Goal: Task Accomplishment & Management: Use online tool/utility

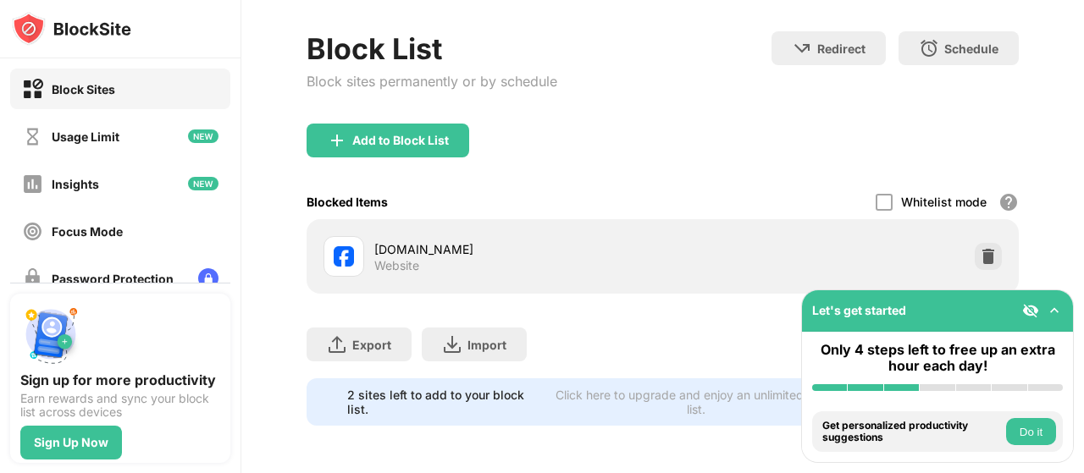
scroll to position [86, 0]
drag, startPoint x: 1083, startPoint y: 110, endPoint x: 1083, endPoint y: 234, distance: 123.6
click at [1083, 234] on div "Login Block List Block sites permanently or by schedule Redirect Choose a site …" at bounding box center [662, 236] width 843 height 473
click at [980, 248] on img at bounding box center [988, 256] width 17 height 17
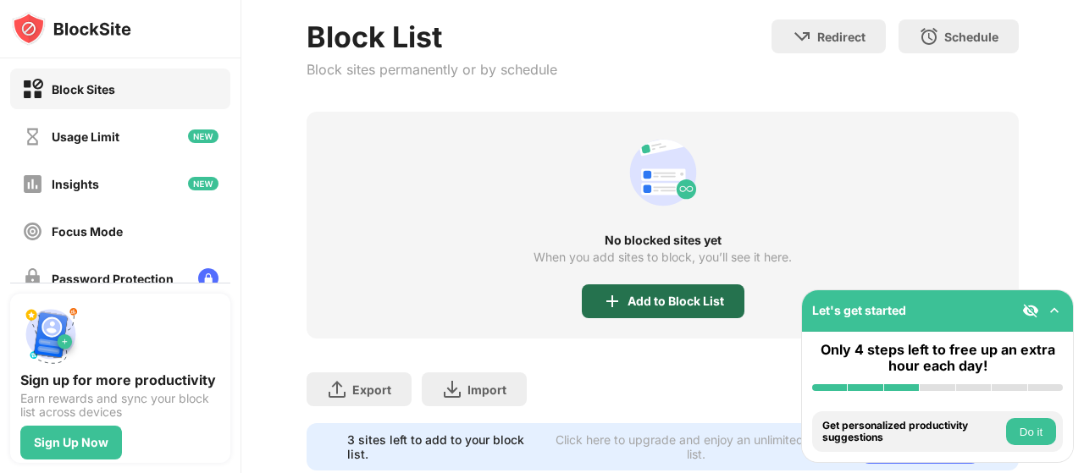
click at [675, 308] on div "Add to Block List" at bounding box center [663, 302] width 163 height 34
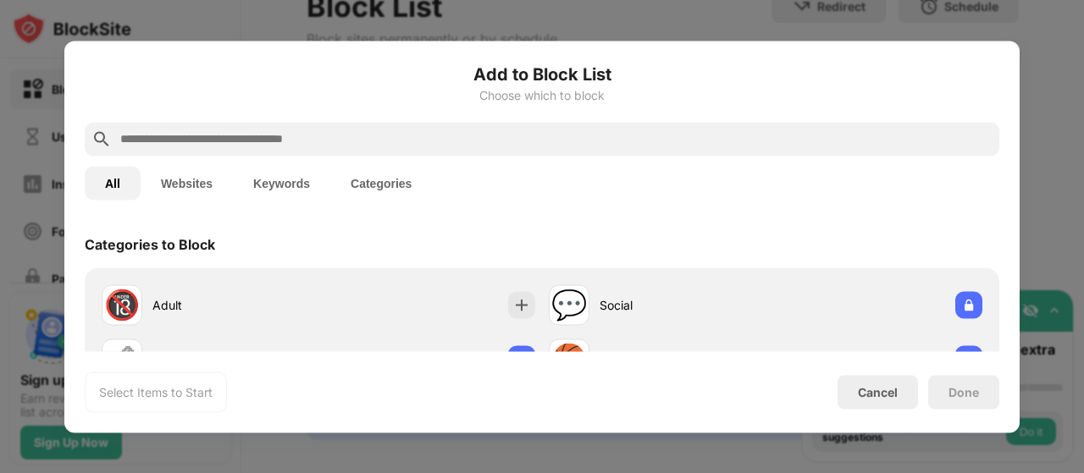
scroll to position [120, 0]
click at [461, 146] on input "text" at bounding box center [556, 139] width 874 height 20
type input "*"
click at [180, 179] on button "Websites" at bounding box center [187, 183] width 92 height 34
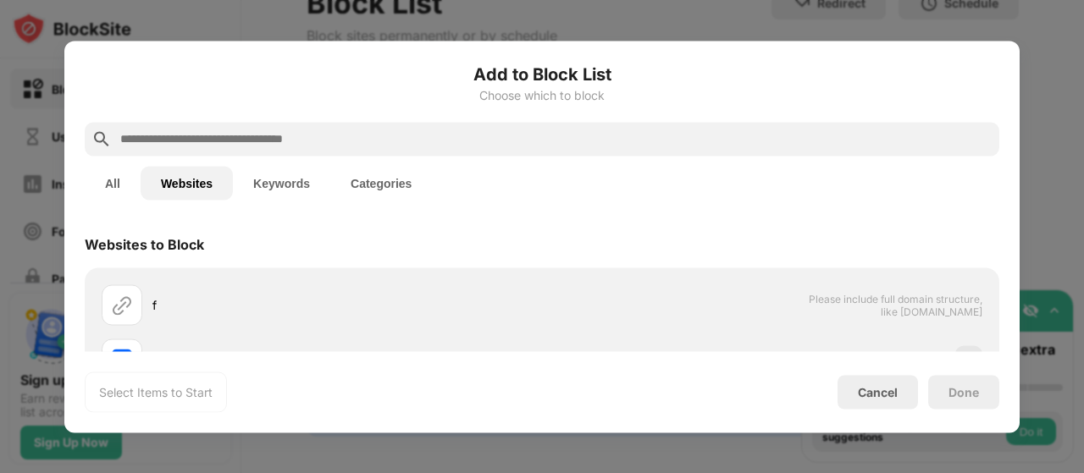
click at [959, 184] on div "All Websites Keywords Categories" at bounding box center [542, 183] width 915 height 54
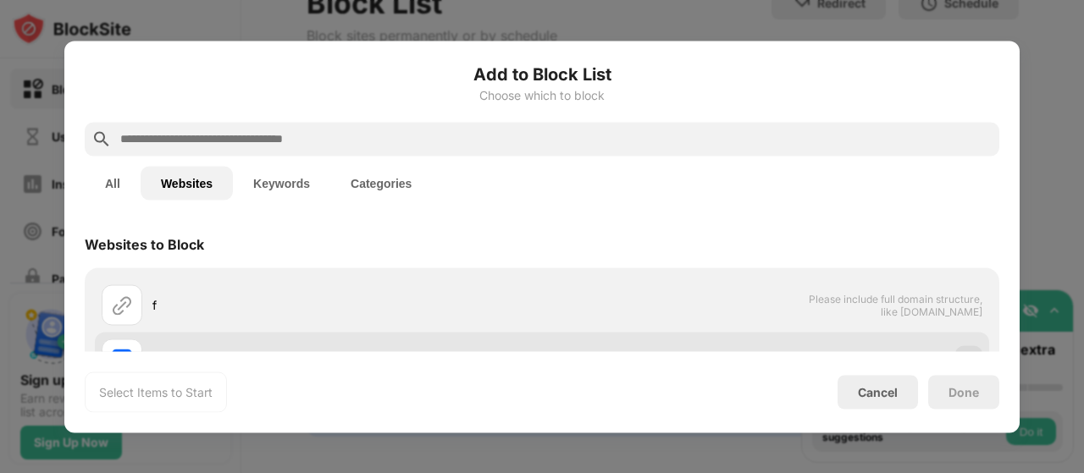
click at [849, 347] on div "[DOMAIN_NAME]" at bounding box center [542, 359] width 894 height 54
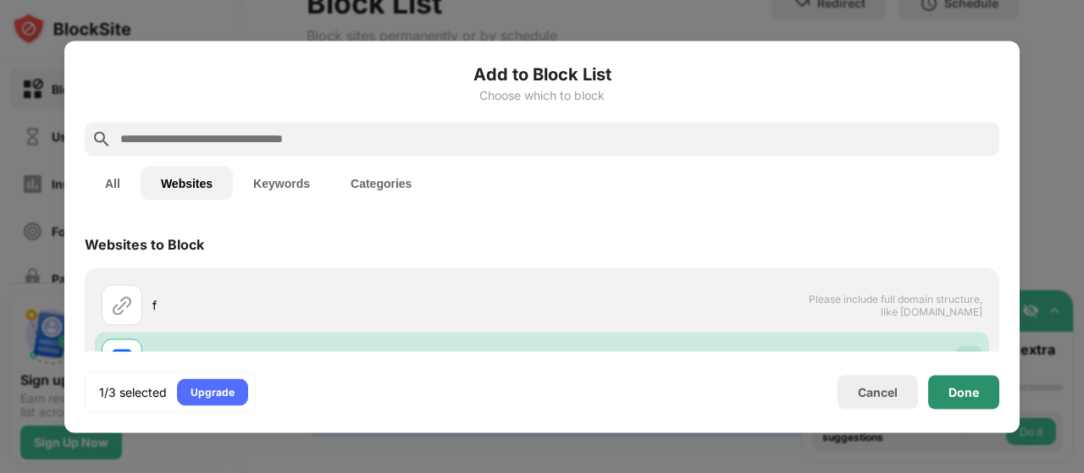
click at [959, 379] on div "Done" at bounding box center [963, 392] width 71 height 34
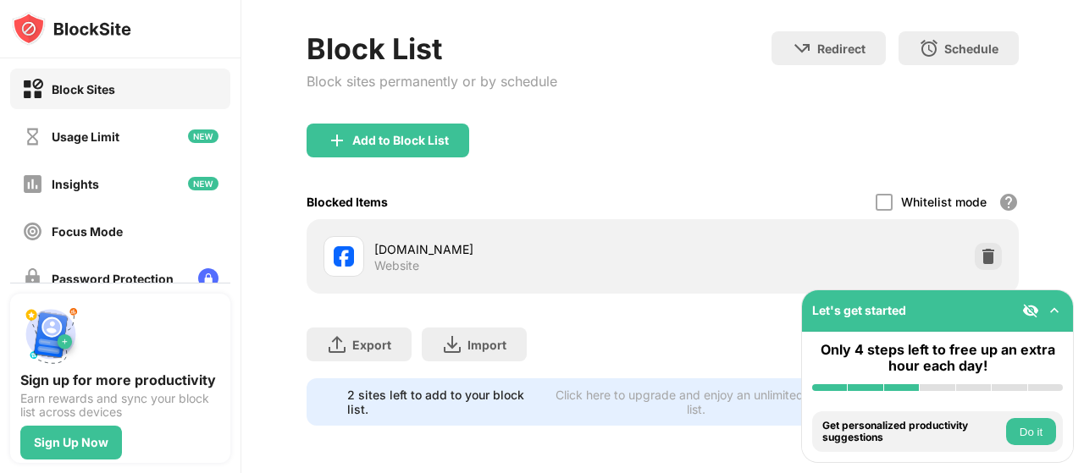
scroll to position [86, 0]
